Goal: Check status: Check status

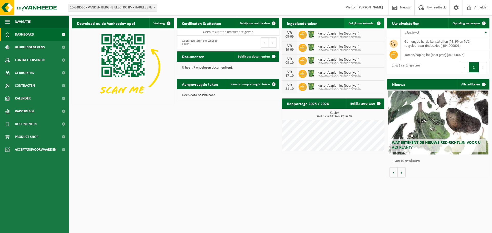
click at [368, 23] on span "Bekijk uw kalender" at bounding box center [361, 23] width 26 height 3
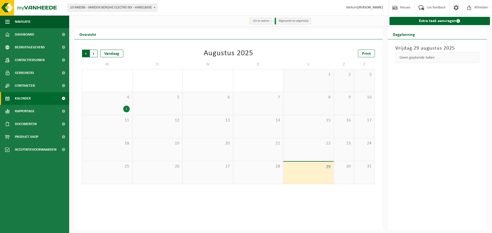
click at [94, 55] on span "Volgende" at bounding box center [94, 54] width 8 height 8
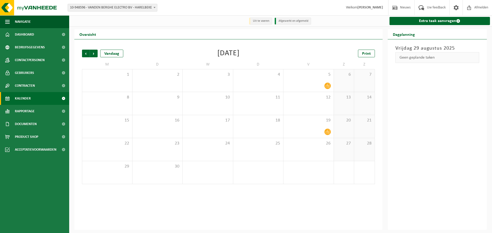
click at [262, 22] on li "Uit te voeren" at bounding box center [260, 21] width 23 height 7
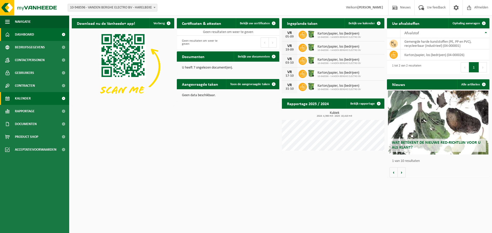
click at [26, 100] on span "Kalender" at bounding box center [23, 98] width 16 height 13
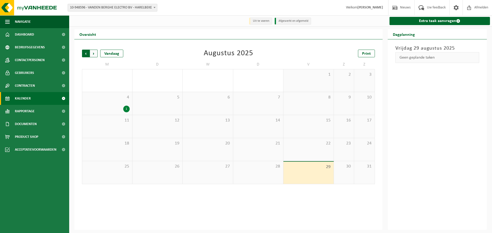
click at [94, 56] on span "Volgende" at bounding box center [94, 54] width 8 height 8
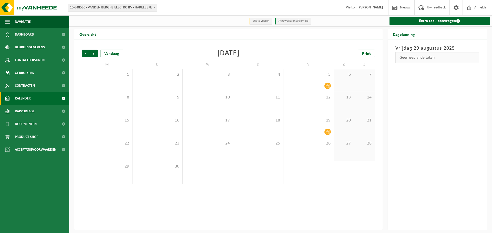
click at [94, 56] on span "Volgende" at bounding box center [94, 54] width 8 height 8
click at [27, 33] on span "Dashboard" at bounding box center [24, 34] width 19 height 13
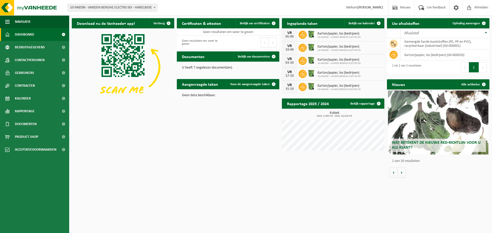
click at [287, 32] on div "VR" at bounding box center [289, 33] width 10 height 4
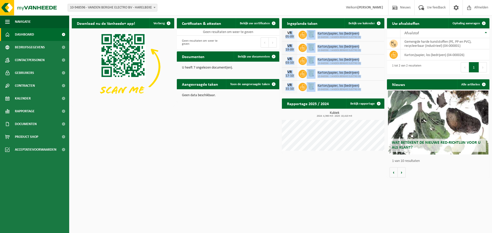
drag, startPoint x: 287, startPoint y: 32, endPoint x: 365, endPoint y: 89, distance: 96.9
click at [365, 89] on div "[DATE] Karton/papier, los (bedrijven) 10-948596 - VANDEN BERGHE ELECTRO BV [DAT…" at bounding box center [333, 60] width 102 height 65
click at [483, 7] on span "Afmelden" at bounding box center [481, 7] width 16 height 15
